Goal: Check status: Check status

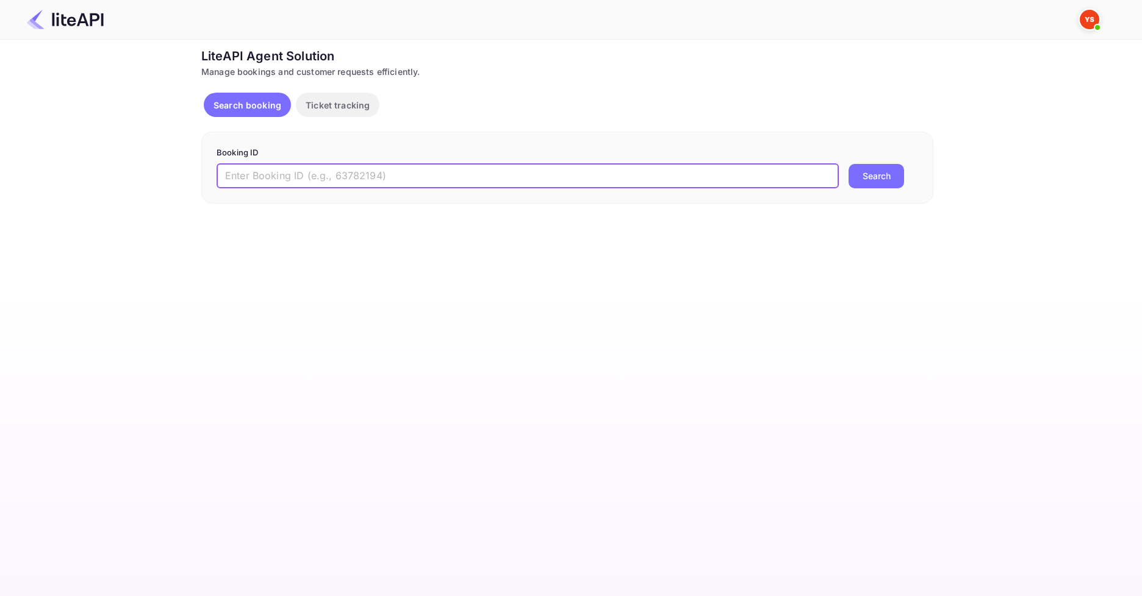
click at [335, 182] on input "text" at bounding box center [528, 176] width 622 height 24
paste input "8859948"
type input "8859948"
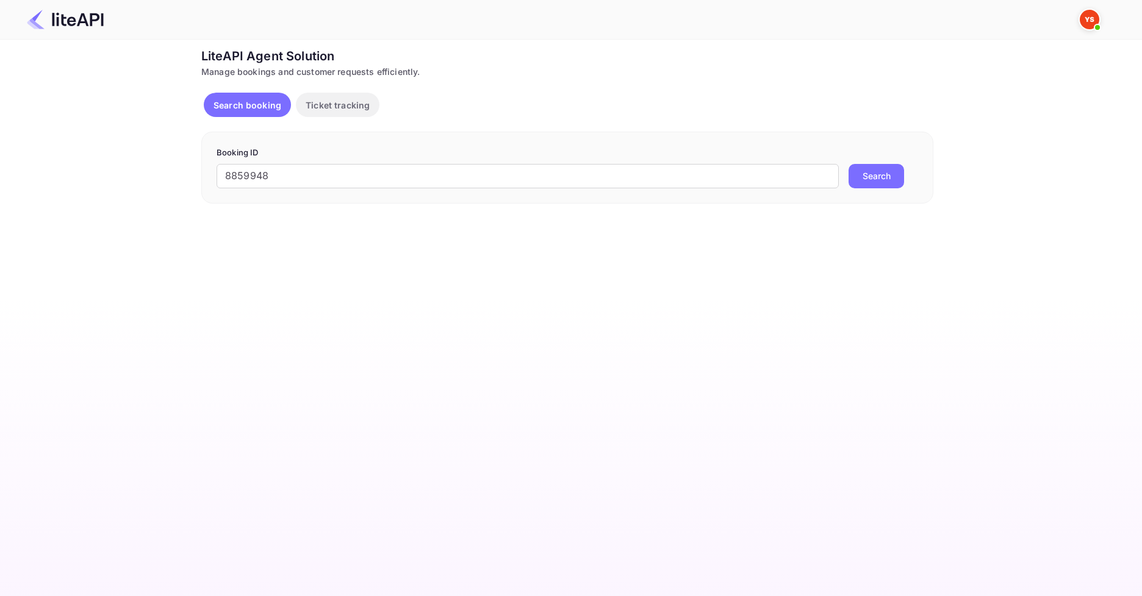
click at [903, 177] on button "Search" at bounding box center [875, 176] width 55 height 24
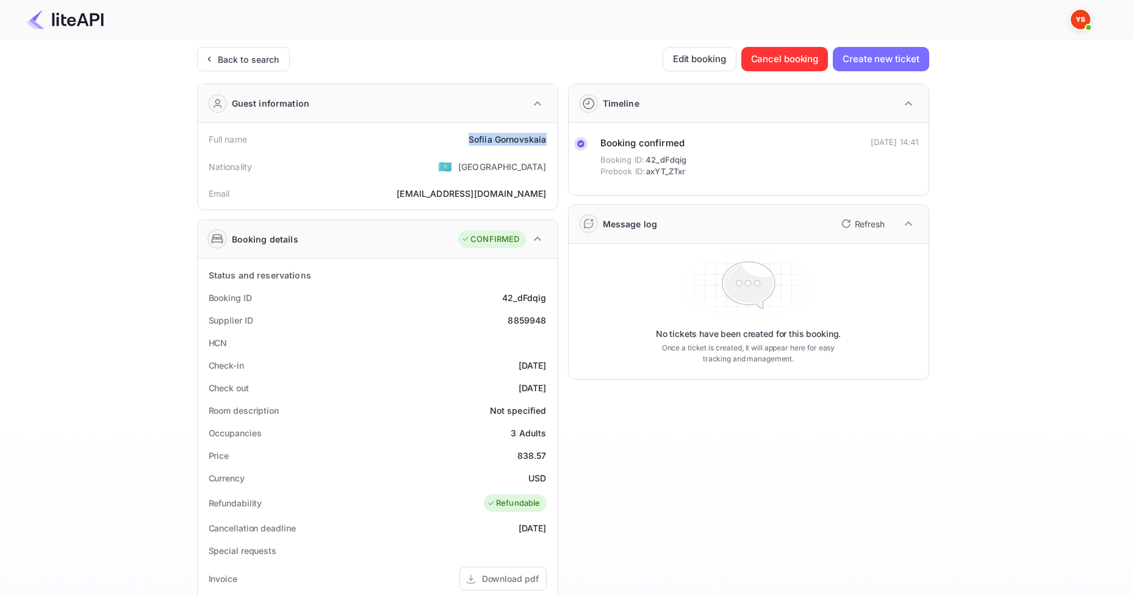
drag, startPoint x: 453, startPoint y: 141, endPoint x: 556, endPoint y: 141, distance: 103.7
click at [556, 141] on div "Full name [PERSON_NAME] Nationality 🇰🇿 [DEMOGRAPHIC_DATA] Email [EMAIL_ADDRESS]…" at bounding box center [378, 166] width 360 height 87
copy div "[PERSON_NAME]"
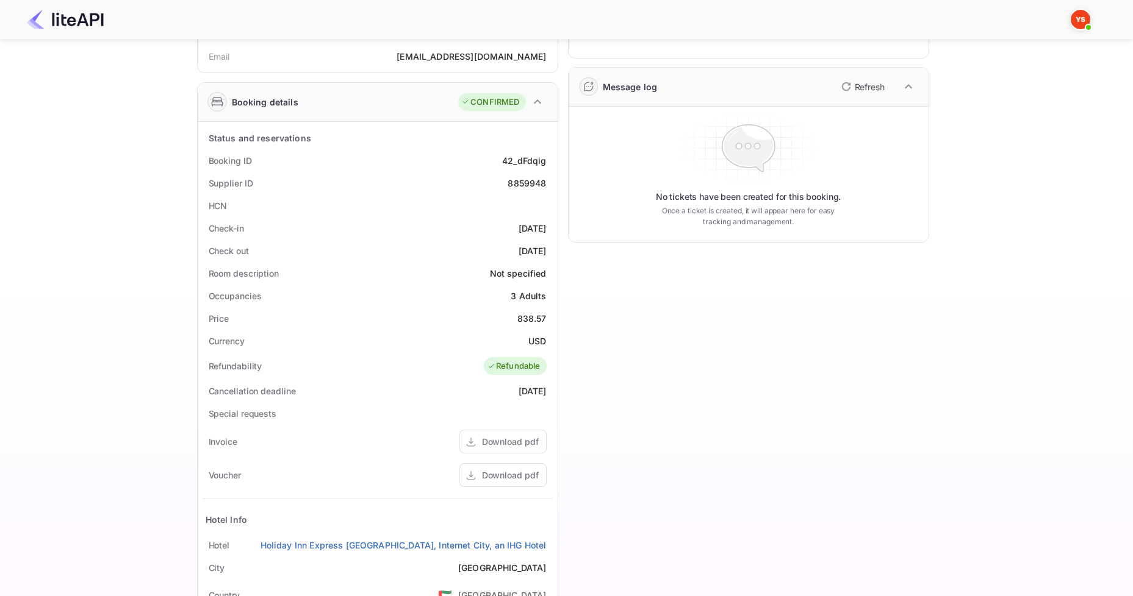
scroll to position [183, 0]
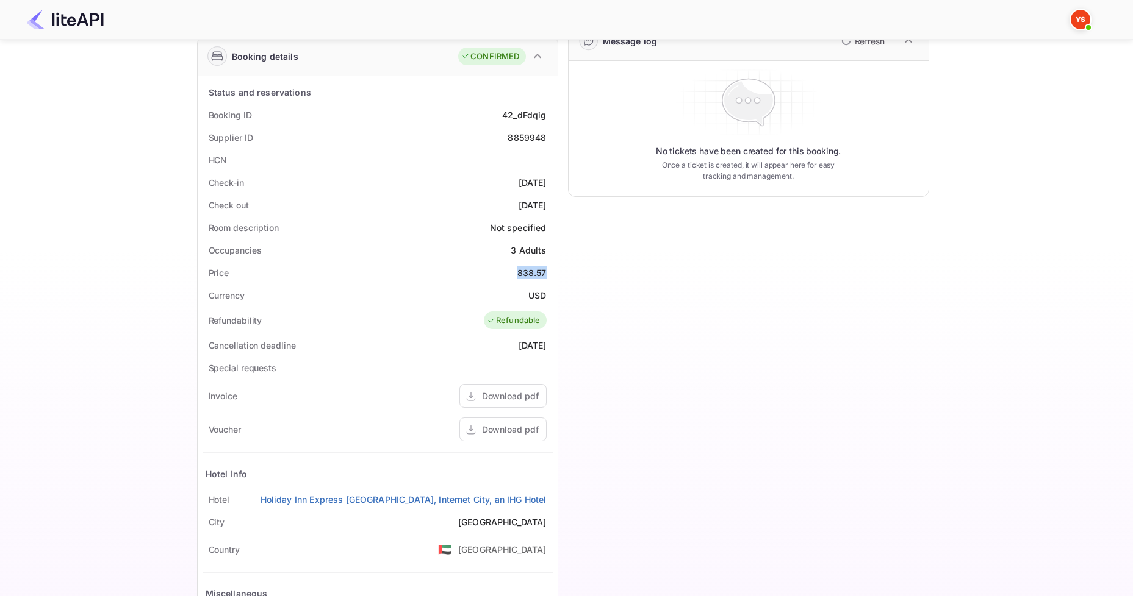
drag, startPoint x: 510, startPoint y: 273, endPoint x: 550, endPoint y: 271, distance: 40.3
click at [550, 271] on div "Price 838.57" at bounding box center [377, 273] width 350 height 23
copy div "838.57"
